Goal: Transaction & Acquisition: Purchase product/service

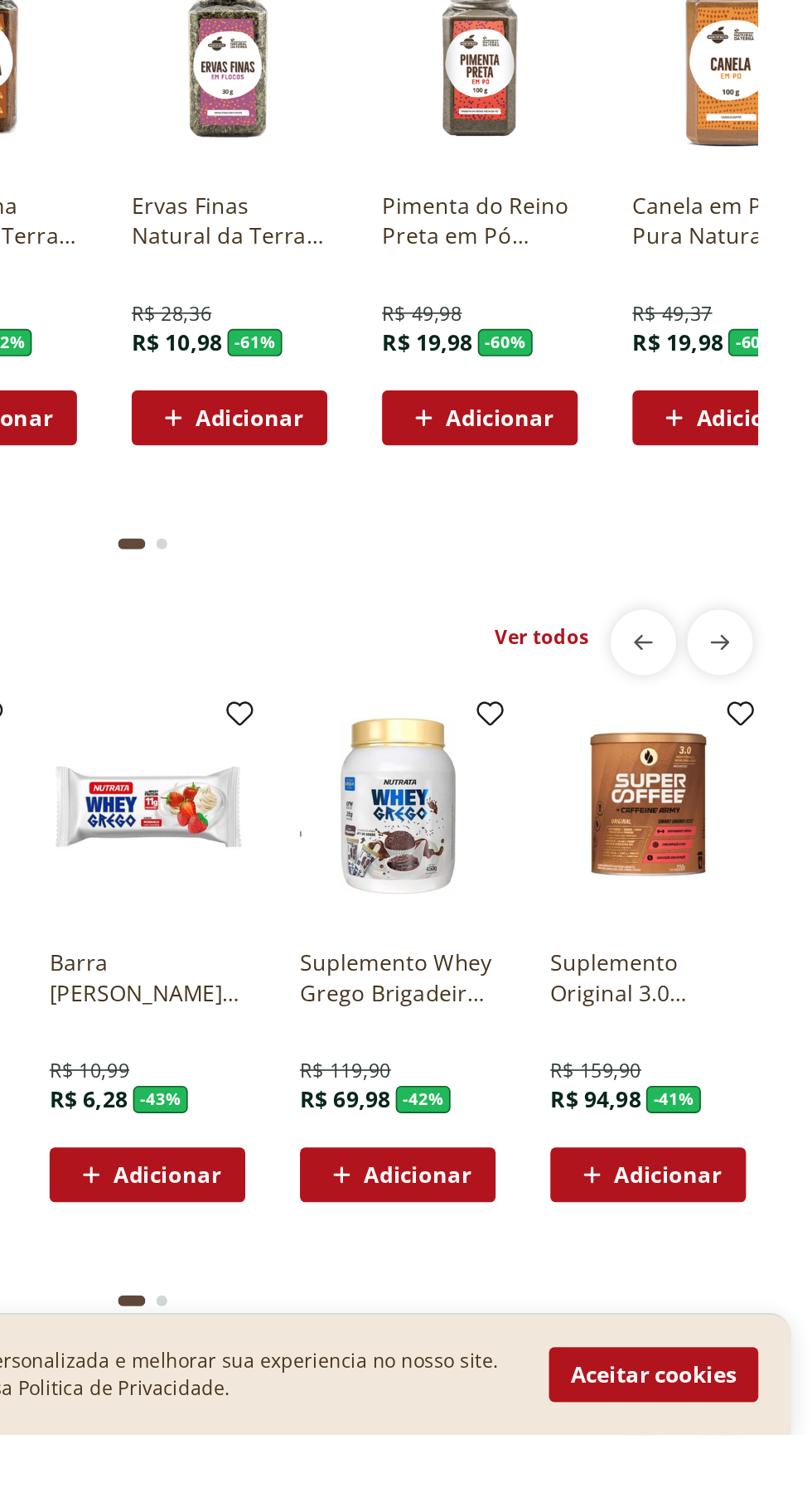
scroll to position [2825, 0]
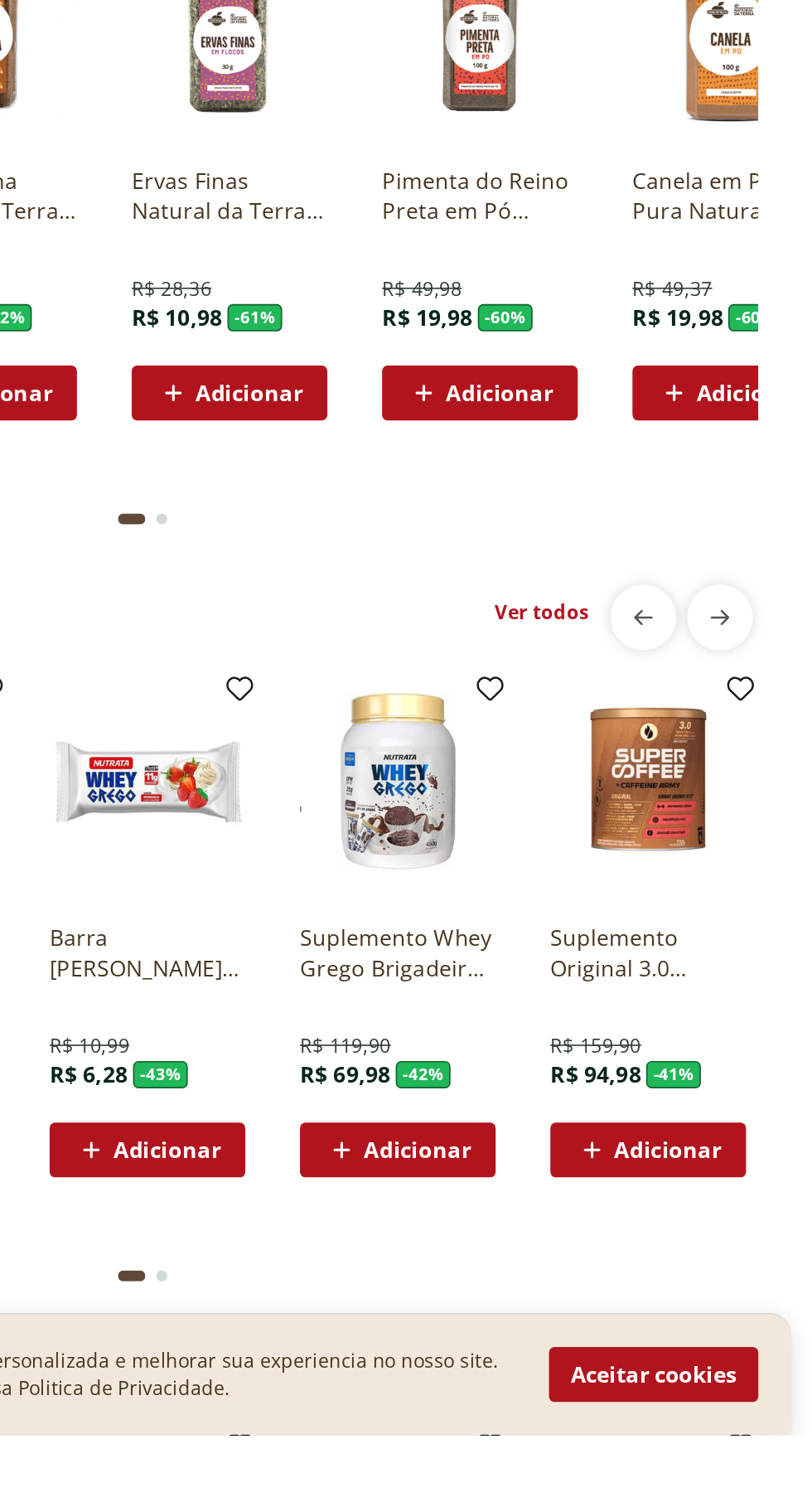
click at [590, 1101] on img at bounding box center [560, 1111] width 119 height 119
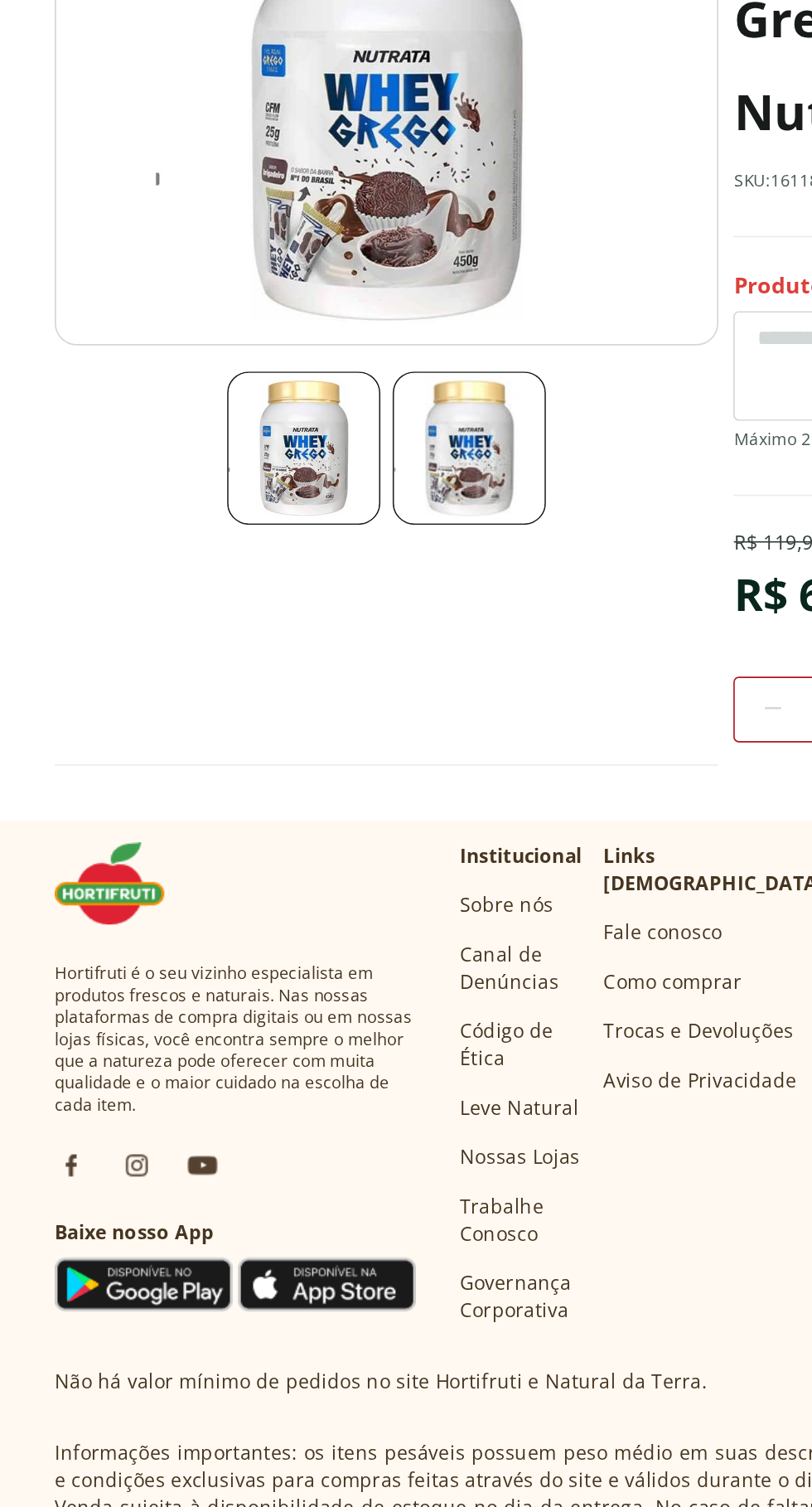
click at [202, 597] on img at bounding box center [184, 598] width 93 height 93
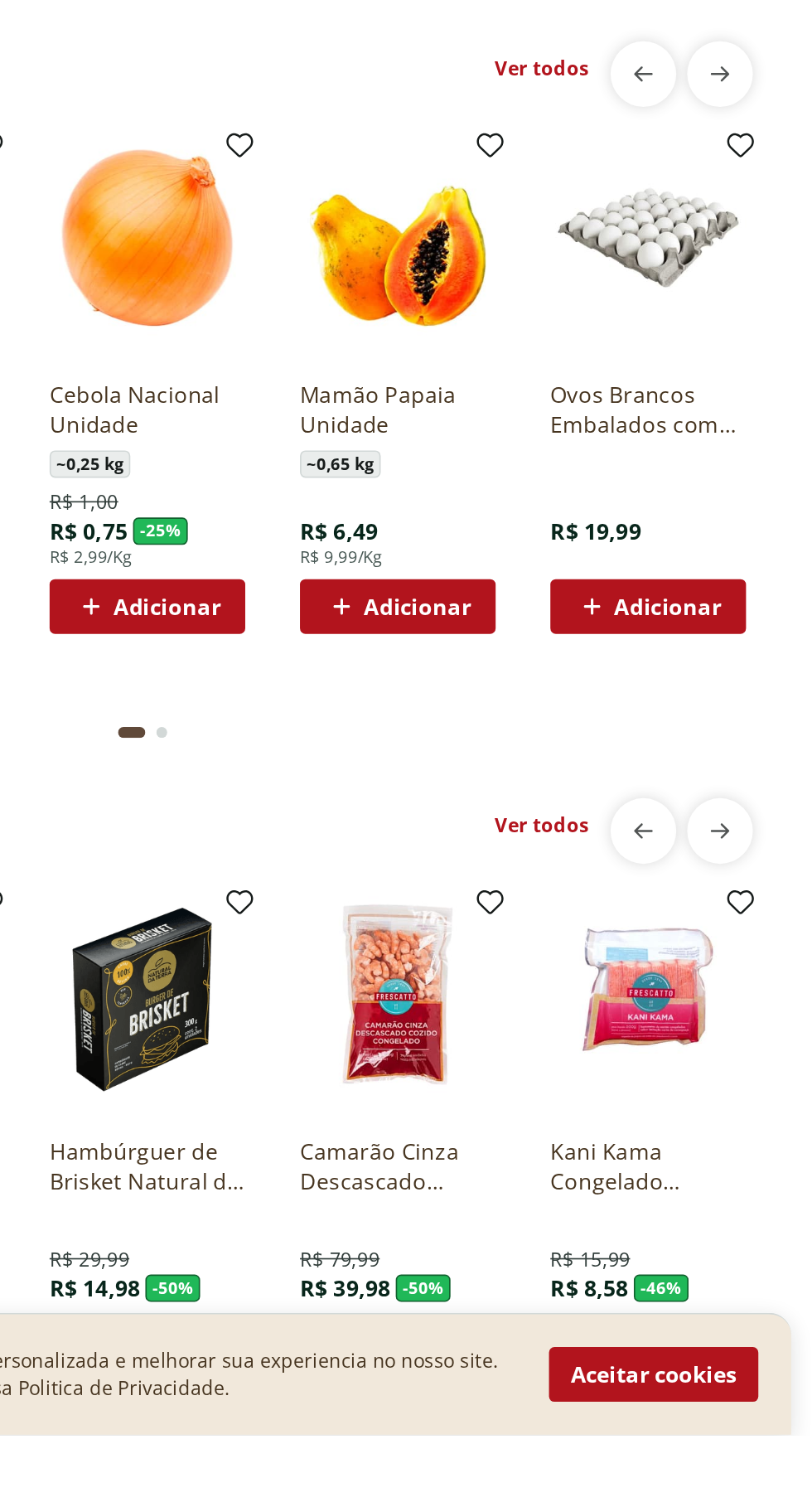
scroll to position [1309, 0]
